Goal: Task Accomplishment & Management: Use online tool/utility

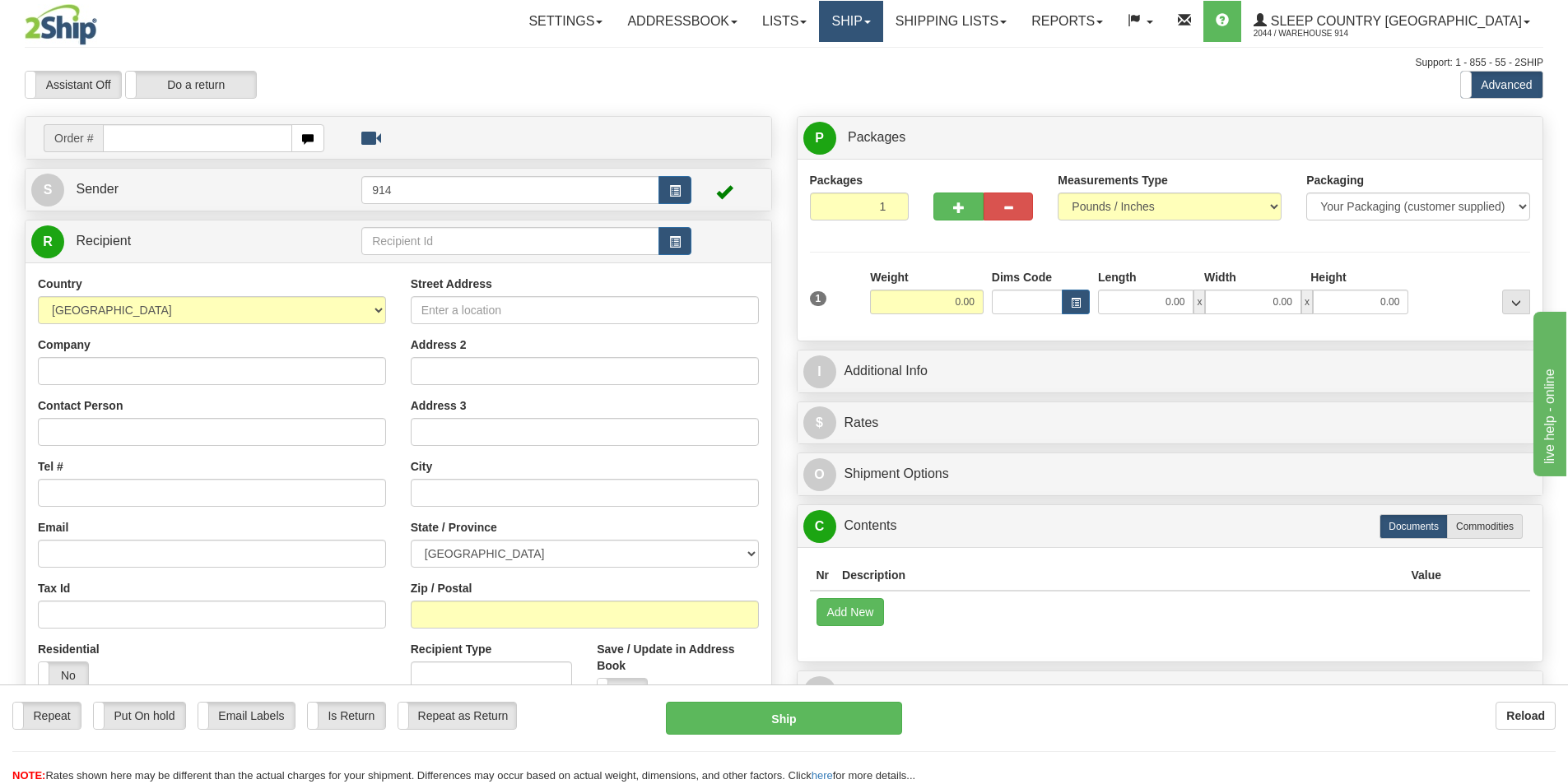
click at [883, 25] on link "Ship" at bounding box center [850, 22] width 63 height 41
click at [865, 83] on span "OnHold / Order Queue" at bounding box center [807, 79] width 116 height 13
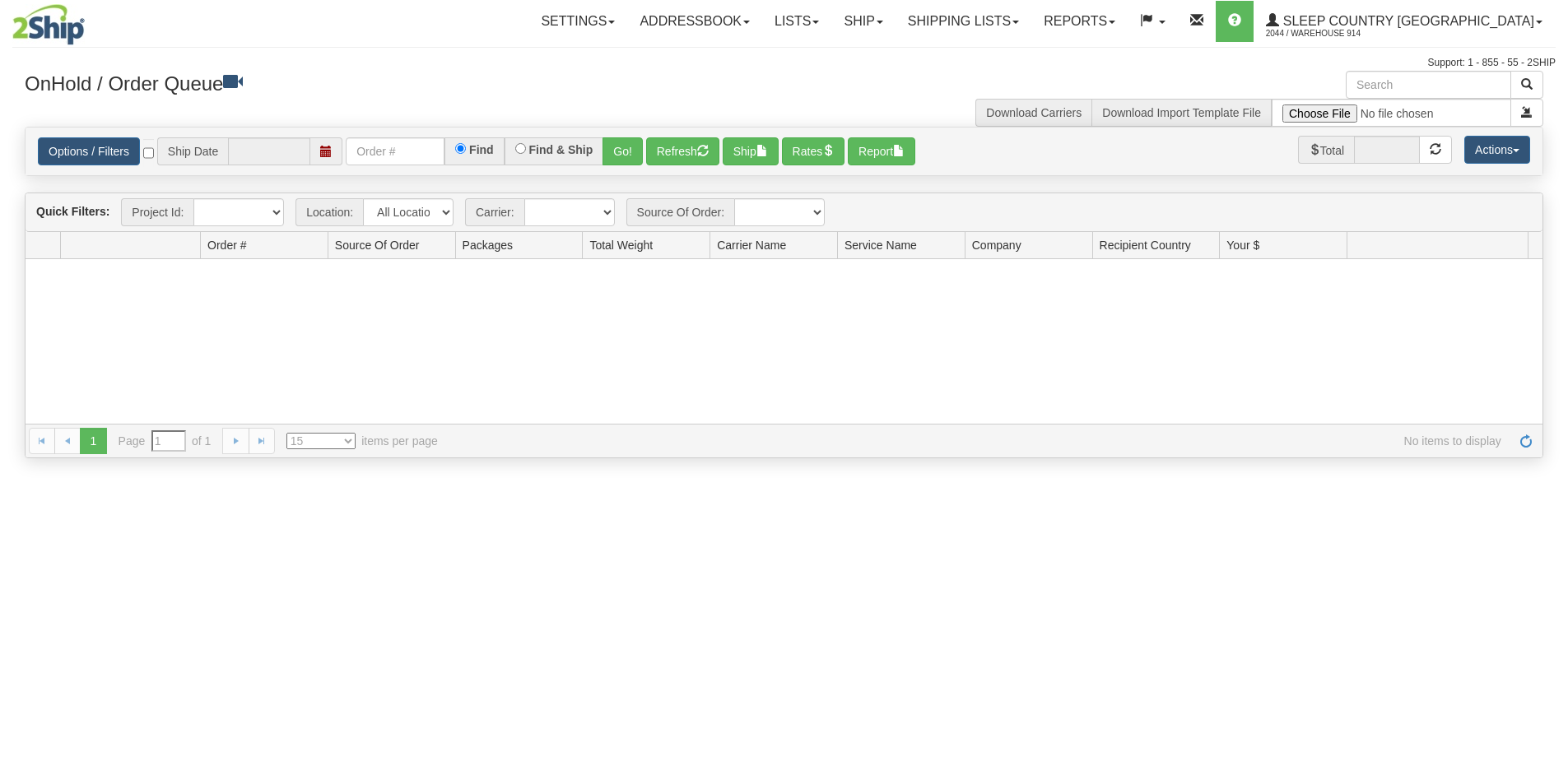
type input "[DATE]"
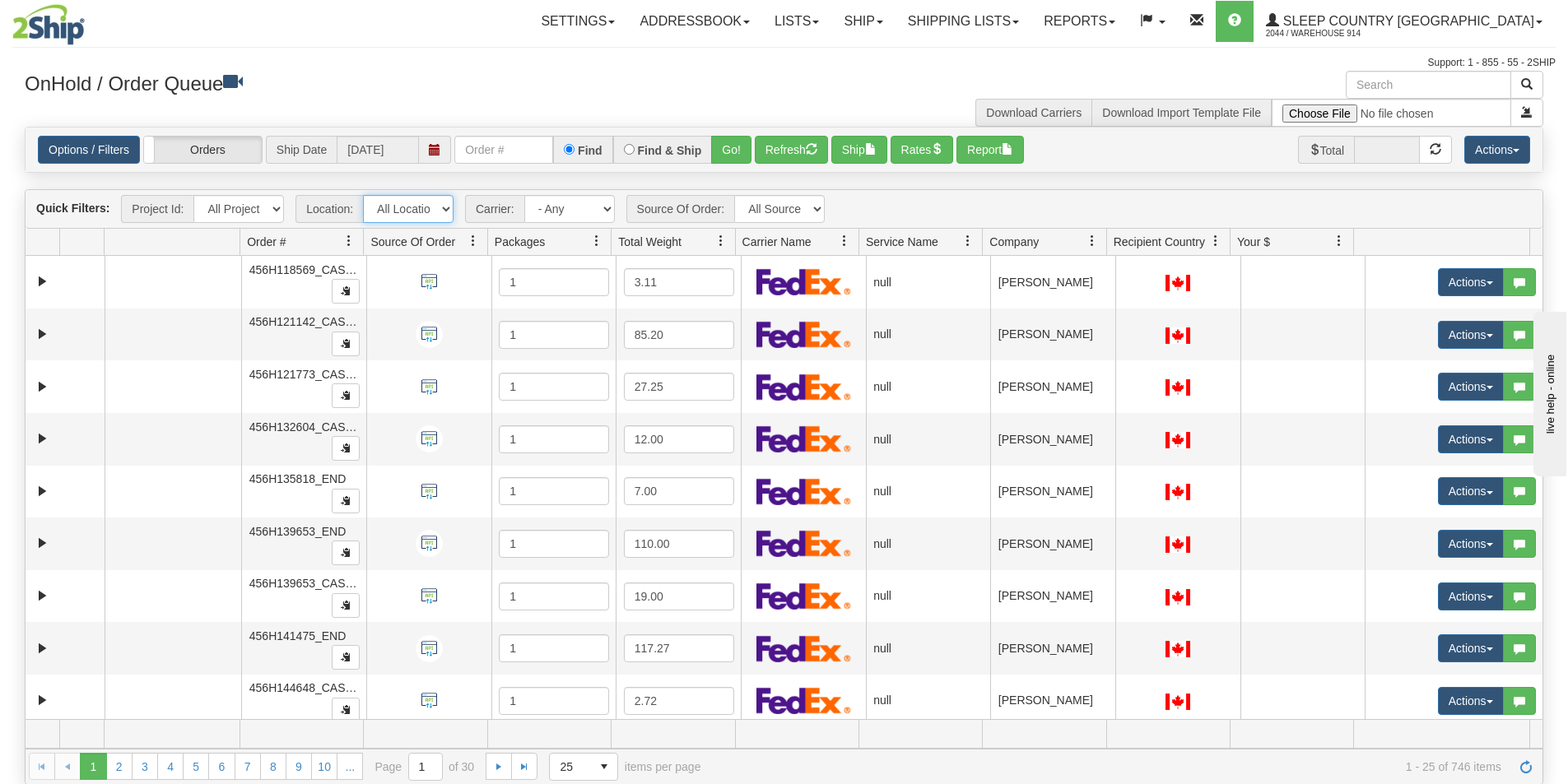
click at [418, 211] on select "All Locations 914 9009 [GEOGRAPHIC_DATA] SLE BEDDN ZINUC" at bounding box center [408, 209] width 91 height 28
select select "7603"
click at [363, 195] on select "All Locations 914 9009 [GEOGRAPHIC_DATA] SLE BEDDN ZINUC" at bounding box center [408, 209] width 91 height 28
